Goal: Find specific page/section: Find specific page/section

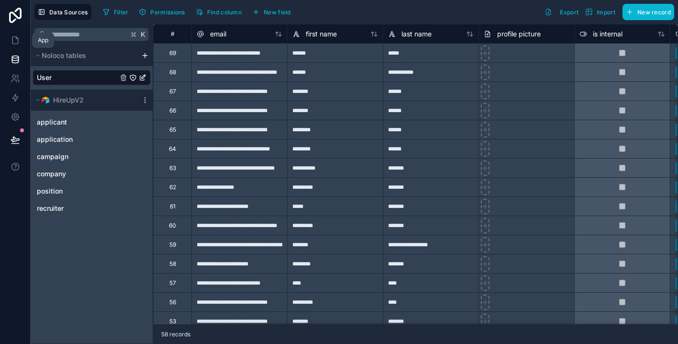
click at [13, 43] on icon at bounding box center [16, 40] width 10 height 10
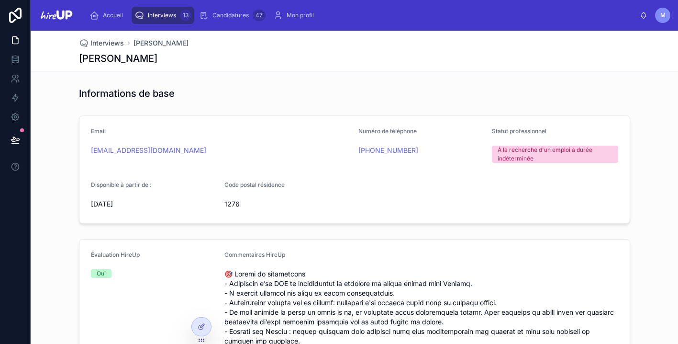
click at [159, 14] on span "Interviews" at bounding box center [162, 15] width 28 height 8
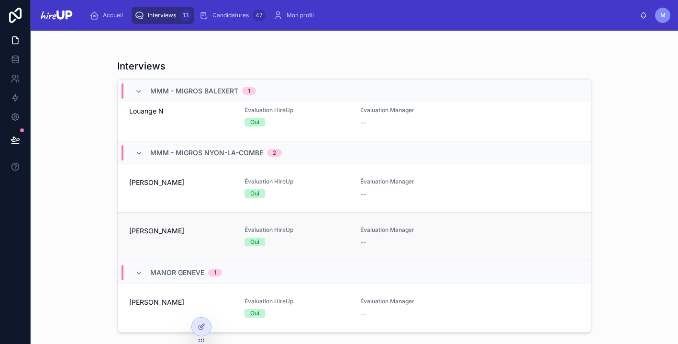
scroll to position [652, 0]
click at [156, 231] on span "[PERSON_NAME]" at bounding box center [181, 231] width 104 height 10
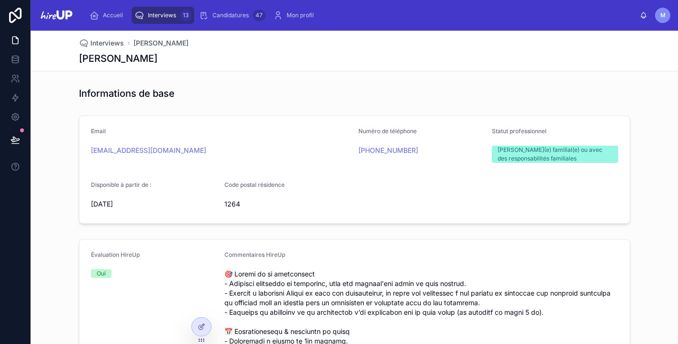
click at [170, 15] on span "Interviews" at bounding box center [162, 15] width 28 height 8
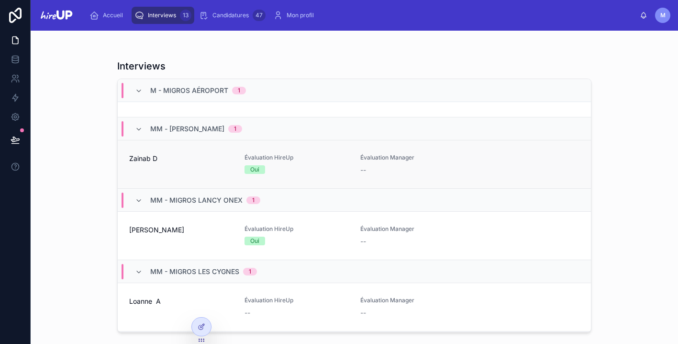
scroll to position [16, 0]
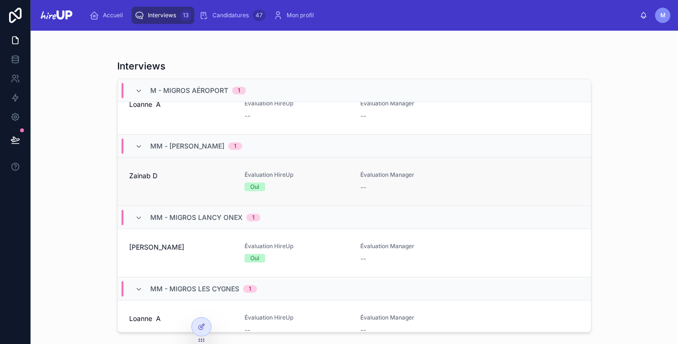
click at [177, 183] on div "Zainab D" at bounding box center [181, 181] width 104 height 21
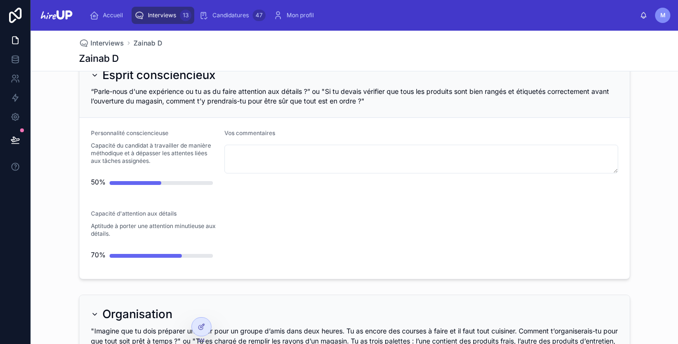
scroll to position [988, 0]
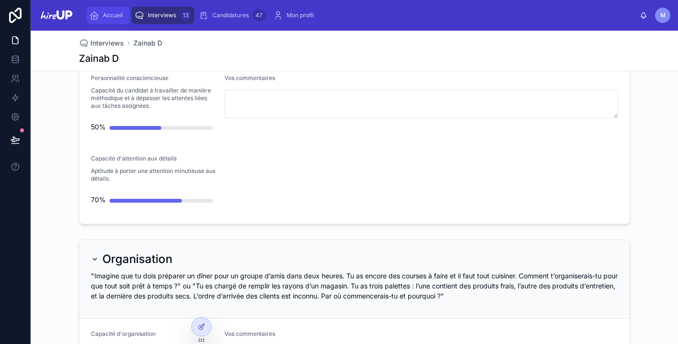
click at [104, 13] on span "Accueil" at bounding box center [113, 15] width 20 height 8
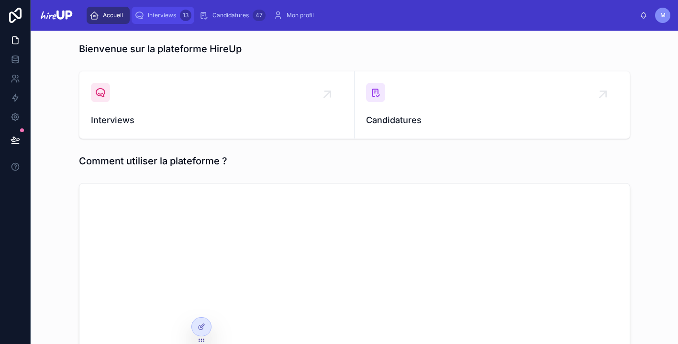
click at [164, 17] on span "Interviews" at bounding box center [162, 15] width 28 height 8
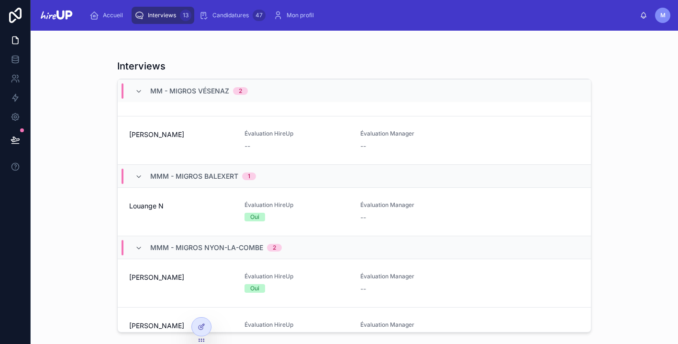
scroll to position [652, 0]
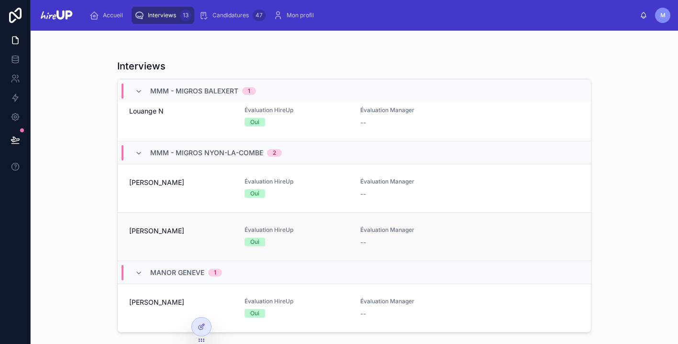
click at [205, 241] on div "[PERSON_NAME]" at bounding box center [181, 236] width 104 height 21
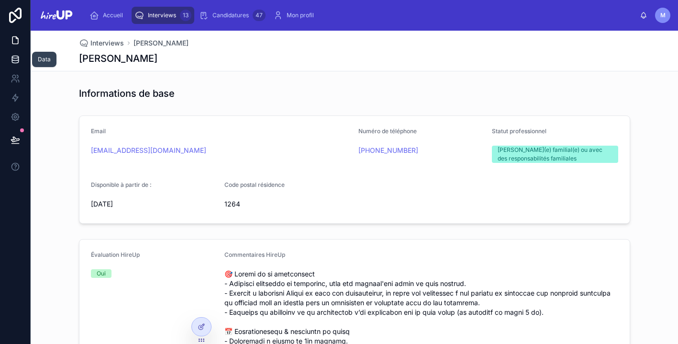
click at [13, 65] on link at bounding box center [15, 59] width 30 height 19
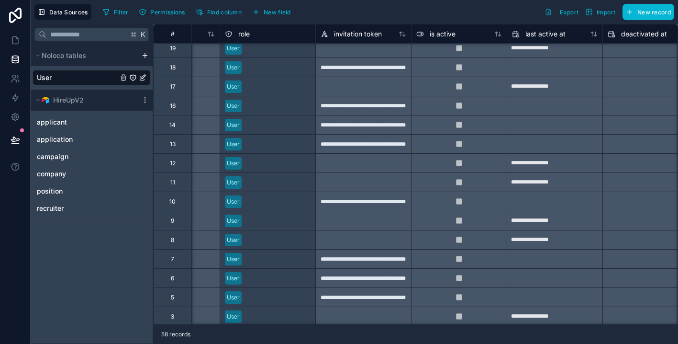
scroll to position [809, 455]
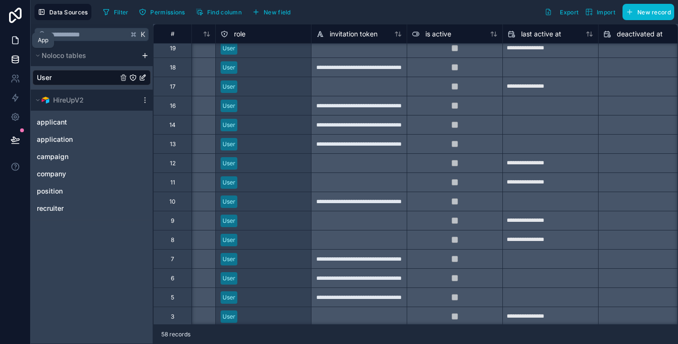
click at [11, 40] on icon at bounding box center [16, 40] width 10 height 10
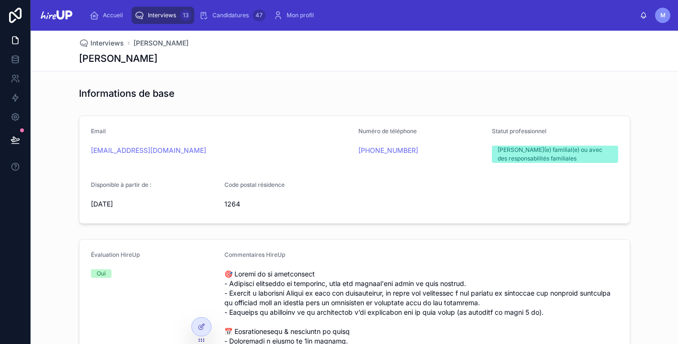
click at [156, 14] on span "Interviews" at bounding box center [162, 15] width 28 height 8
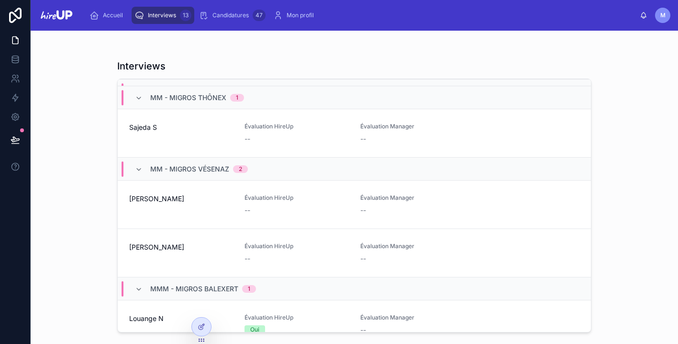
scroll to position [652, 0]
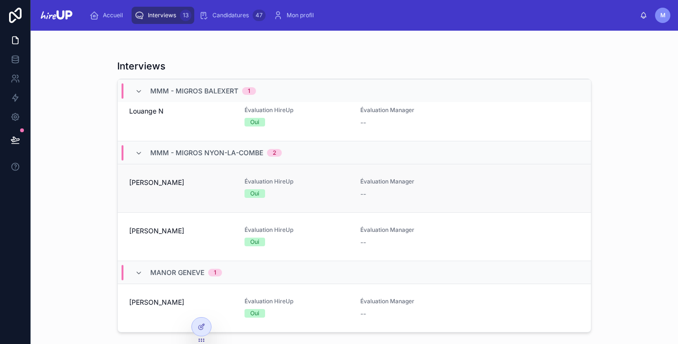
click at [203, 190] on div "[PERSON_NAME]" at bounding box center [181, 188] width 104 height 21
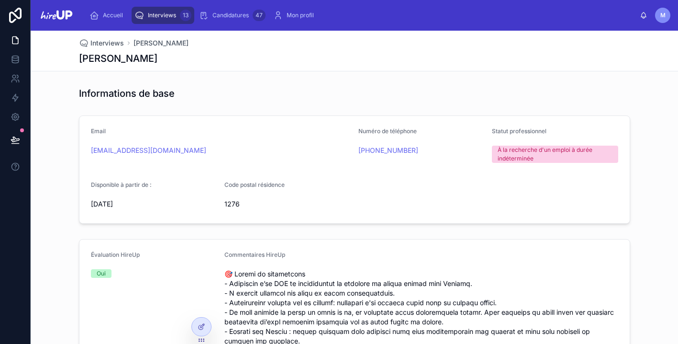
click at [153, 13] on span "Interviews" at bounding box center [162, 15] width 28 height 8
